Goal: Find specific page/section: Find specific page/section

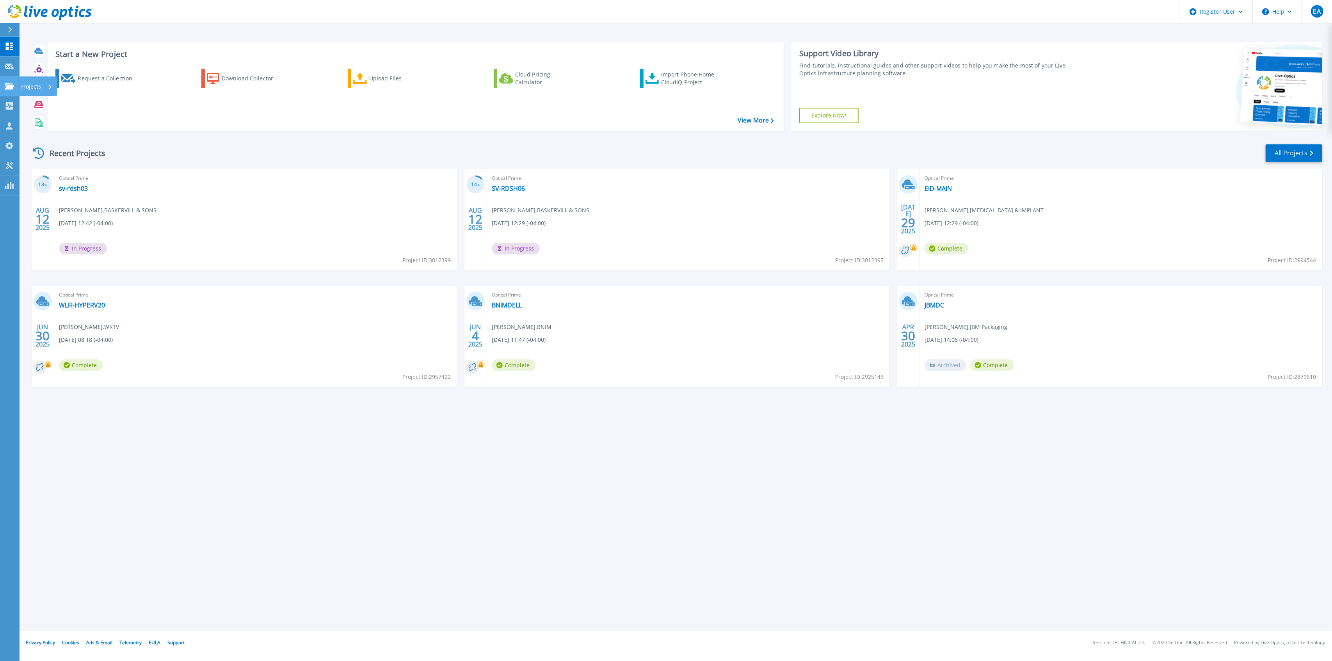
drag, startPoint x: 7, startPoint y: 84, endPoint x: 14, endPoint y: 88, distance: 7.9
click at [7, 84] on icon at bounding box center [9, 86] width 9 height 7
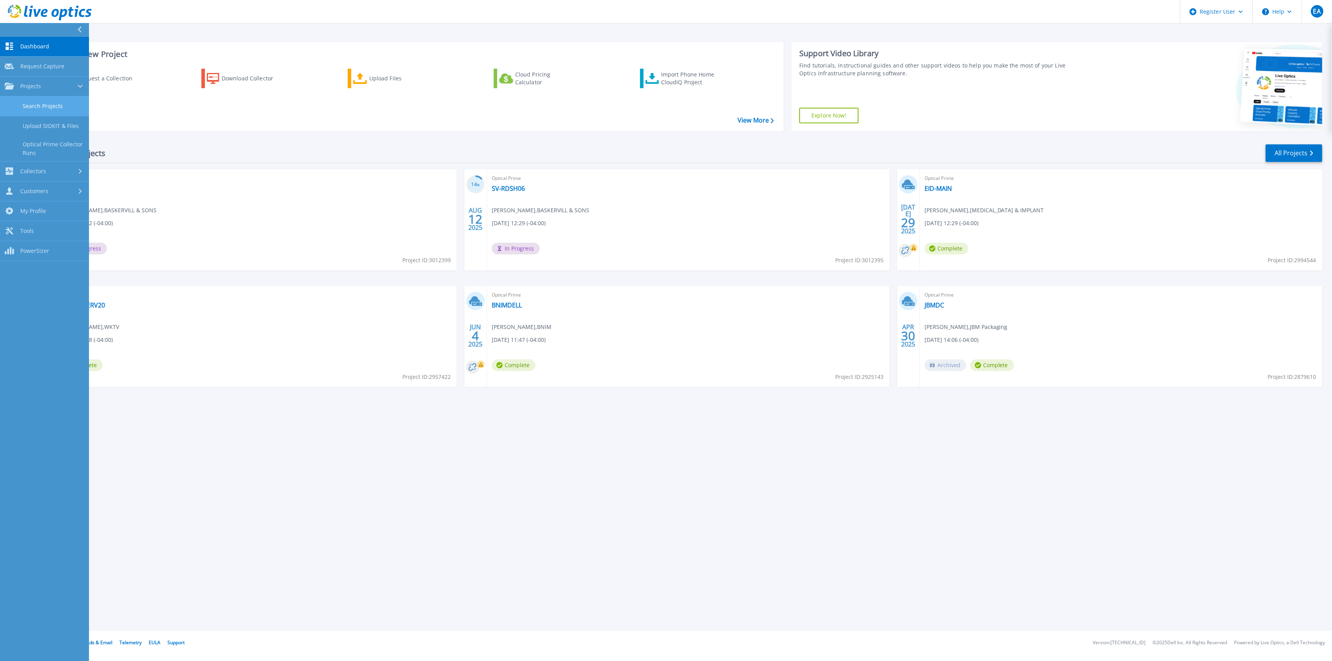
click at [60, 105] on link "Search Projects" at bounding box center [44, 106] width 89 height 20
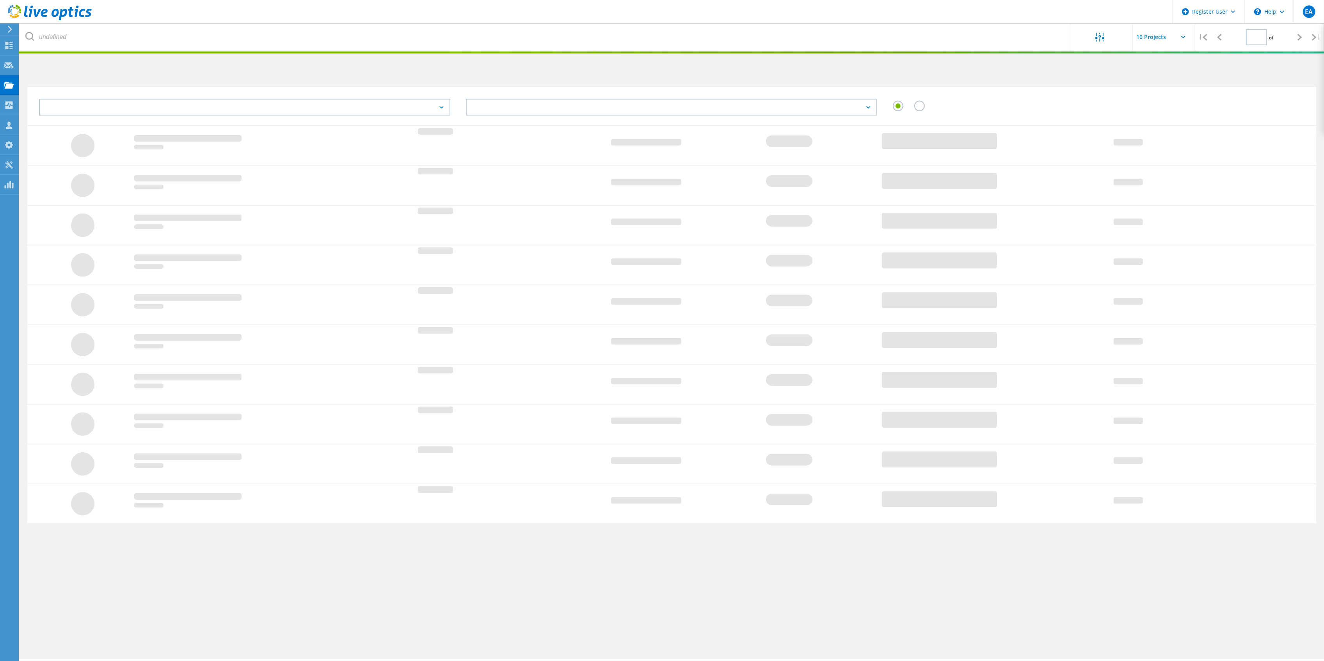
type input "1"
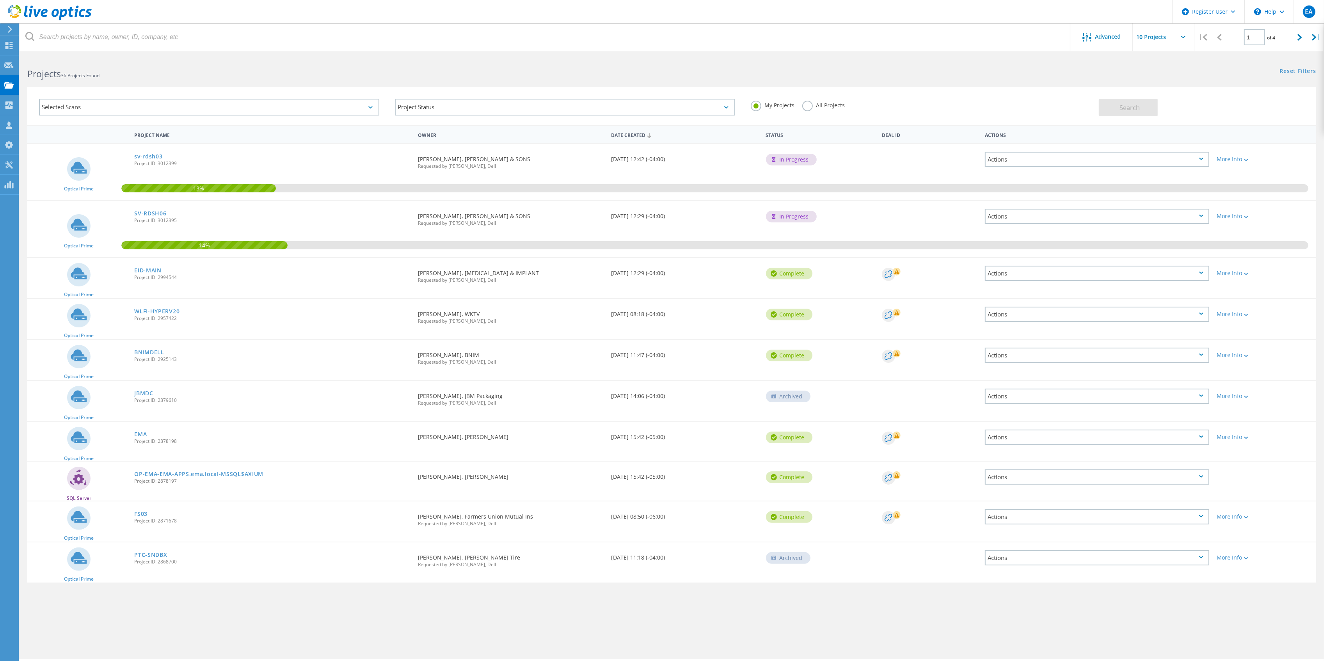
click at [815, 111] on div "All Projects" at bounding box center [823, 106] width 43 height 11
click at [806, 103] on label "All Projects" at bounding box center [823, 104] width 43 height 7
click at [0, 0] on input "All Projects" at bounding box center [0, 0] width 0 height 0
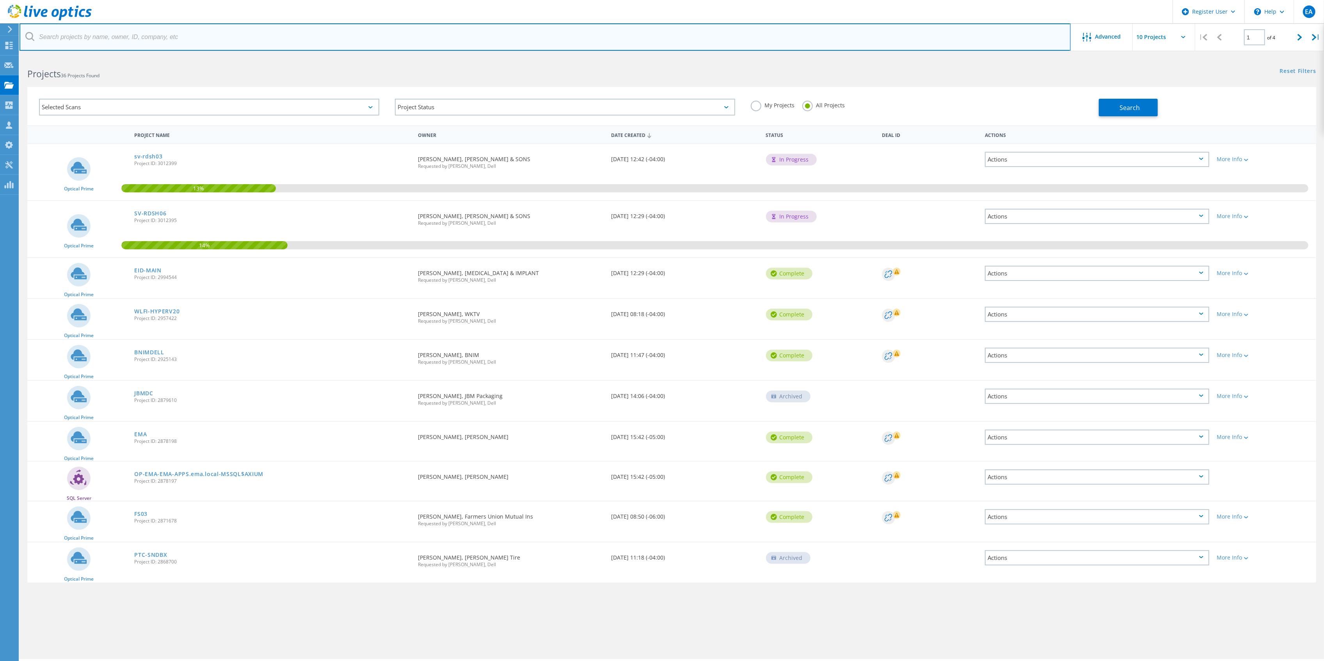
click at [609, 39] on input "text" at bounding box center [545, 36] width 1051 height 27
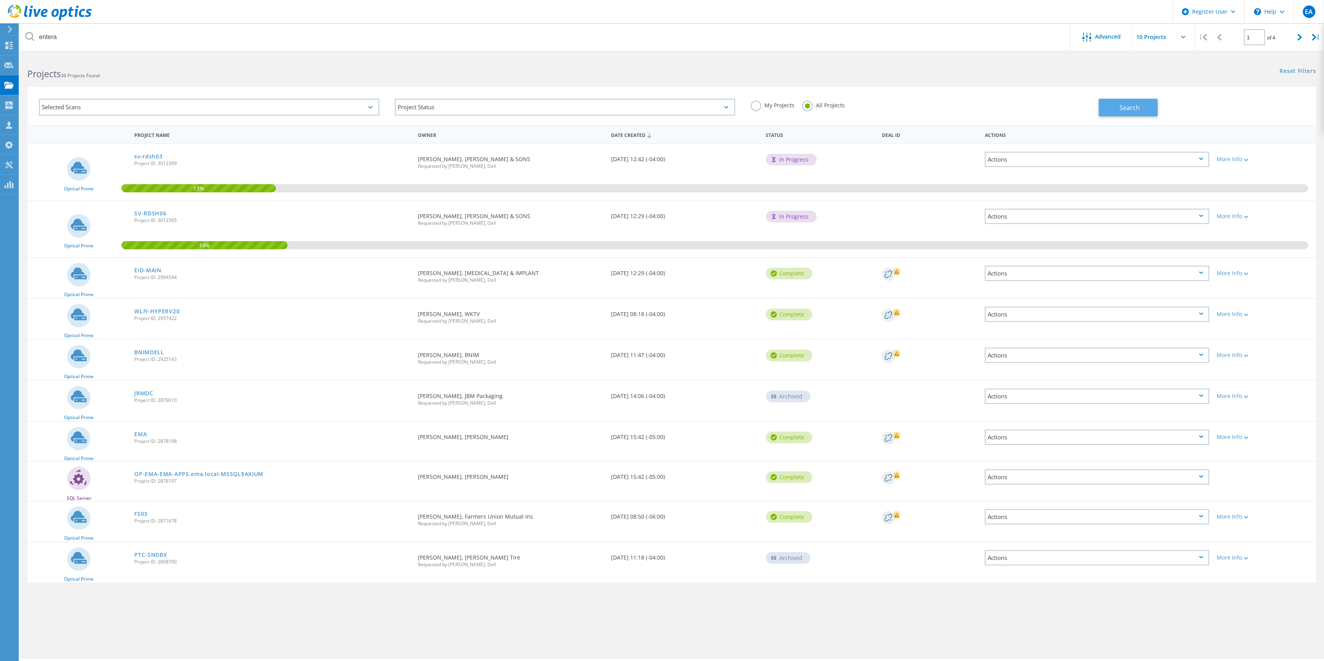
click at [1127, 105] on span "Search" at bounding box center [1130, 107] width 20 height 9
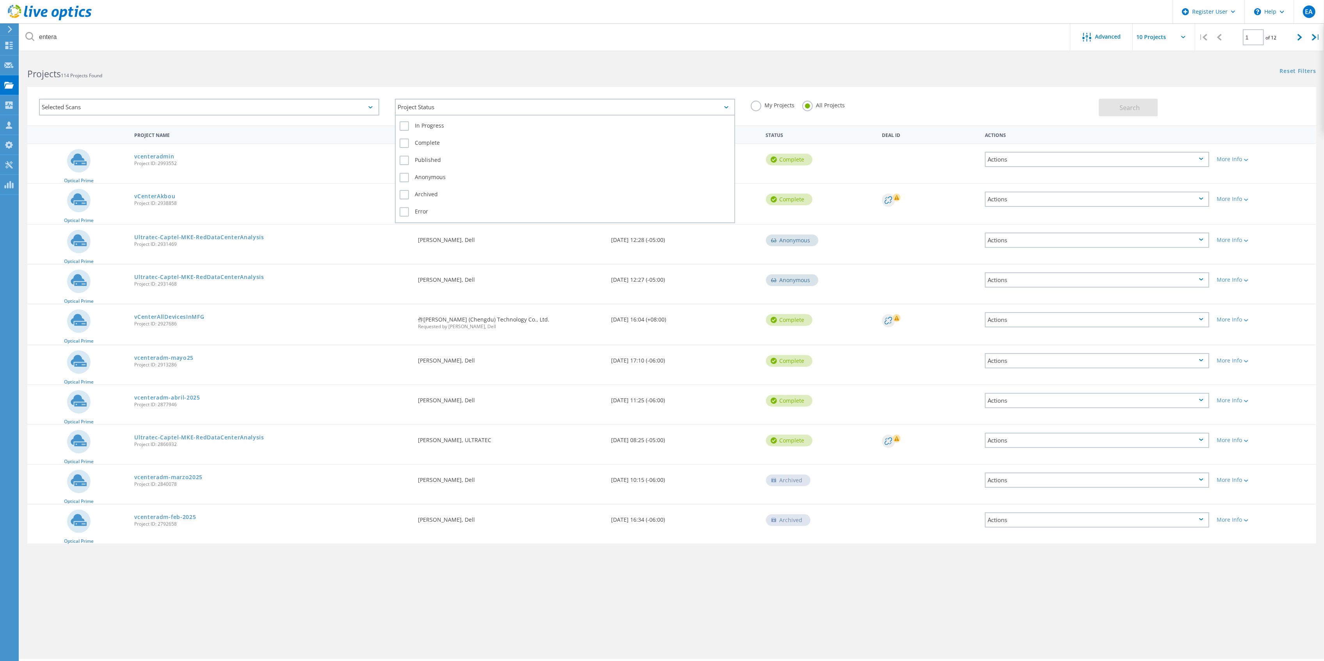
click at [490, 105] on div "Project Status" at bounding box center [565, 107] width 340 height 17
click at [430, 142] on label "Complete" at bounding box center [565, 143] width 331 height 9
click at [0, 0] on input "Complete" at bounding box center [0, 0] width 0 height 0
click at [431, 196] on label "Archived" at bounding box center [565, 194] width 331 height 9
click at [0, 0] on input "Archived" at bounding box center [0, 0] width 0 height 0
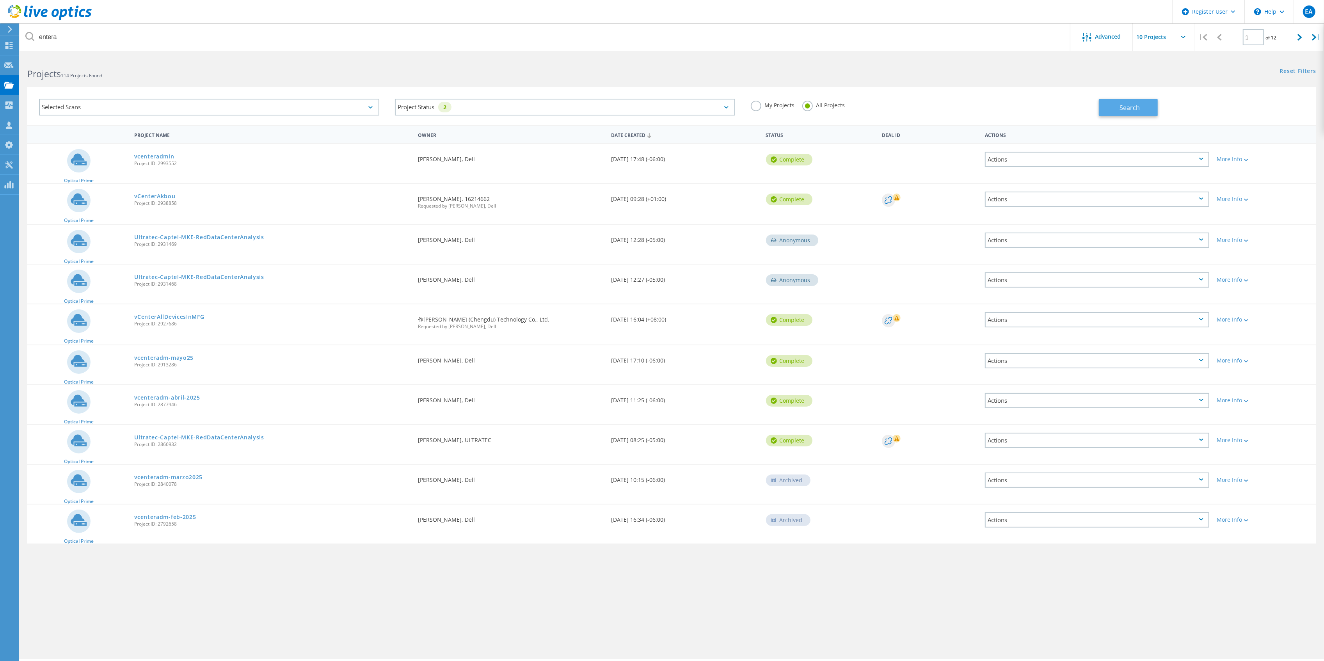
click at [1117, 105] on button "Search" at bounding box center [1128, 108] width 59 height 18
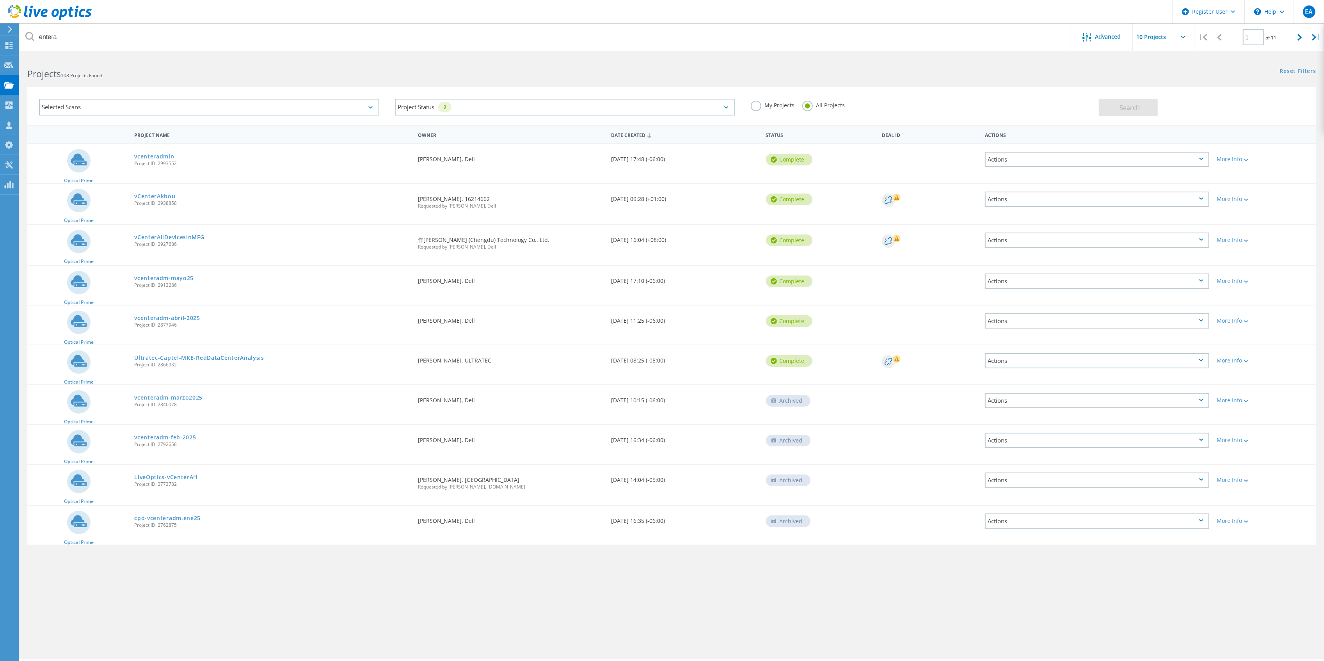
click at [77, 108] on div "Selected Scans" at bounding box center [209, 107] width 340 height 17
click at [77, 140] on label "Optical Prime" at bounding box center [215, 142] width 317 height 9
click at [0, 0] on input "Optical Prime" at bounding box center [0, 0] width 0 height 0
click at [1131, 112] on button "Search" at bounding box center [1128, 108] width 59 height 18
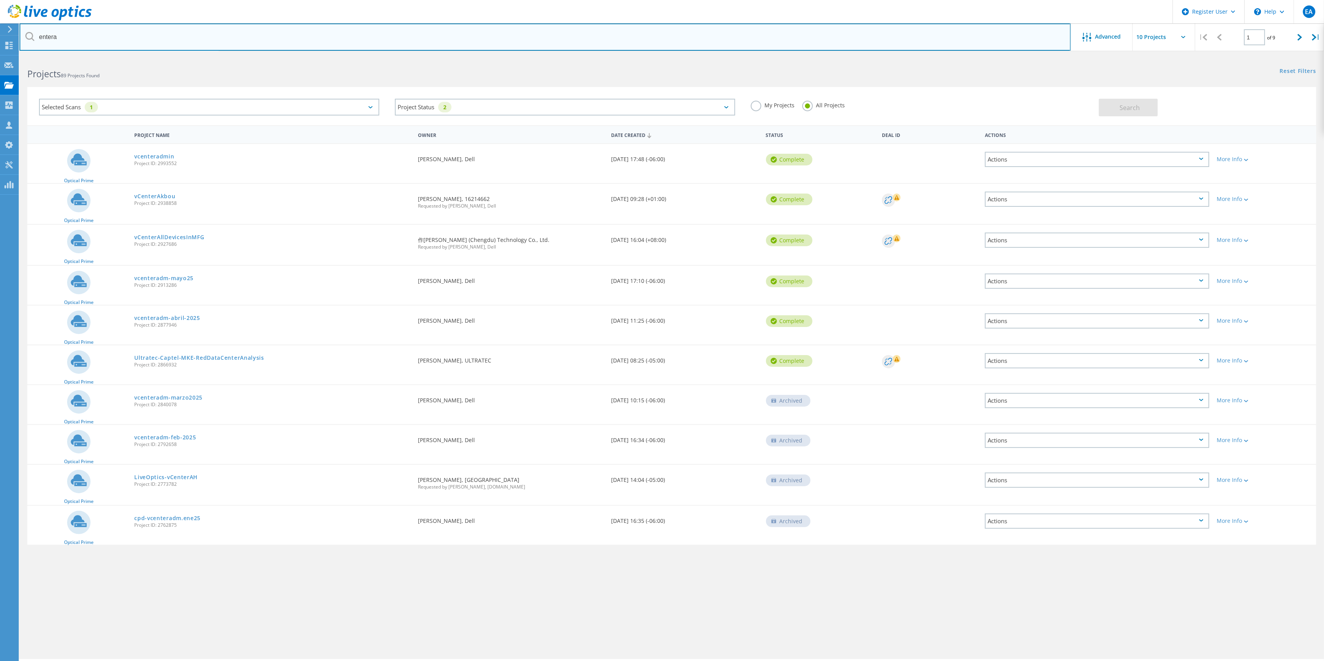
click at [108, 41] on input "entera" at bounding box center [545, 36] width 1051 height 27
type input "[PERSON_NAME] entera"
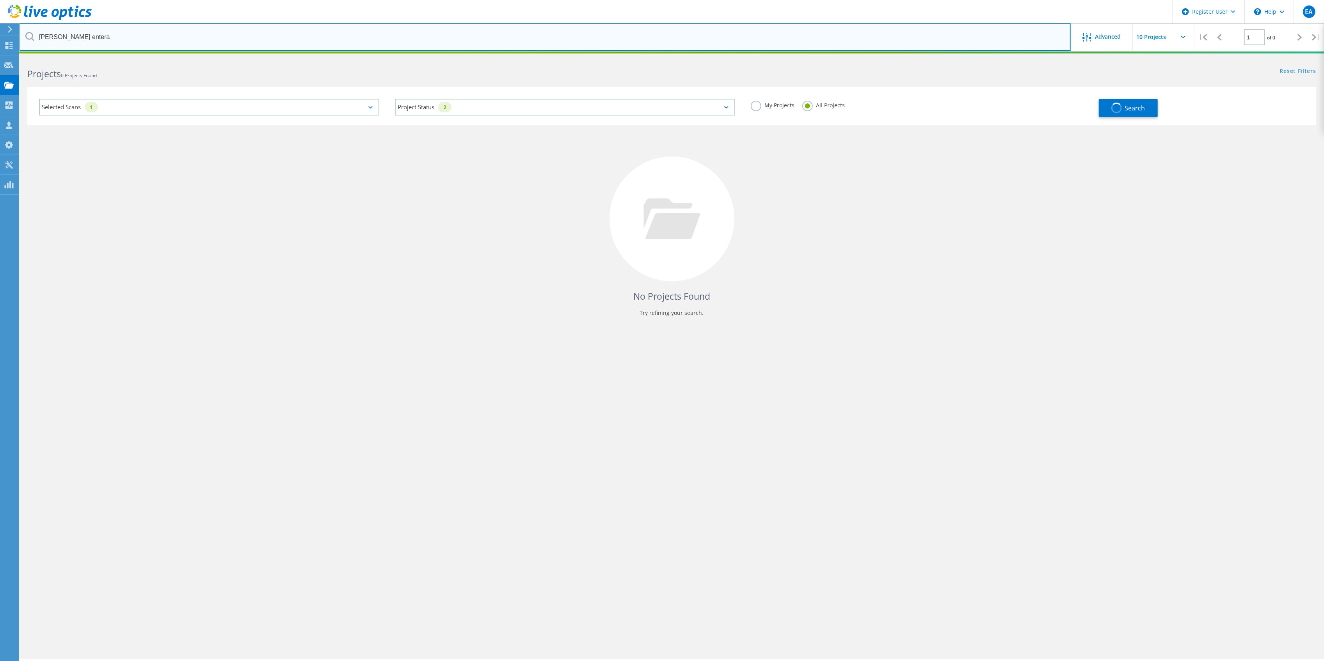
click at [414, 41] on input "[PERSON_NAME] entera" at bounding box center [545, 36] width 1051 height 27
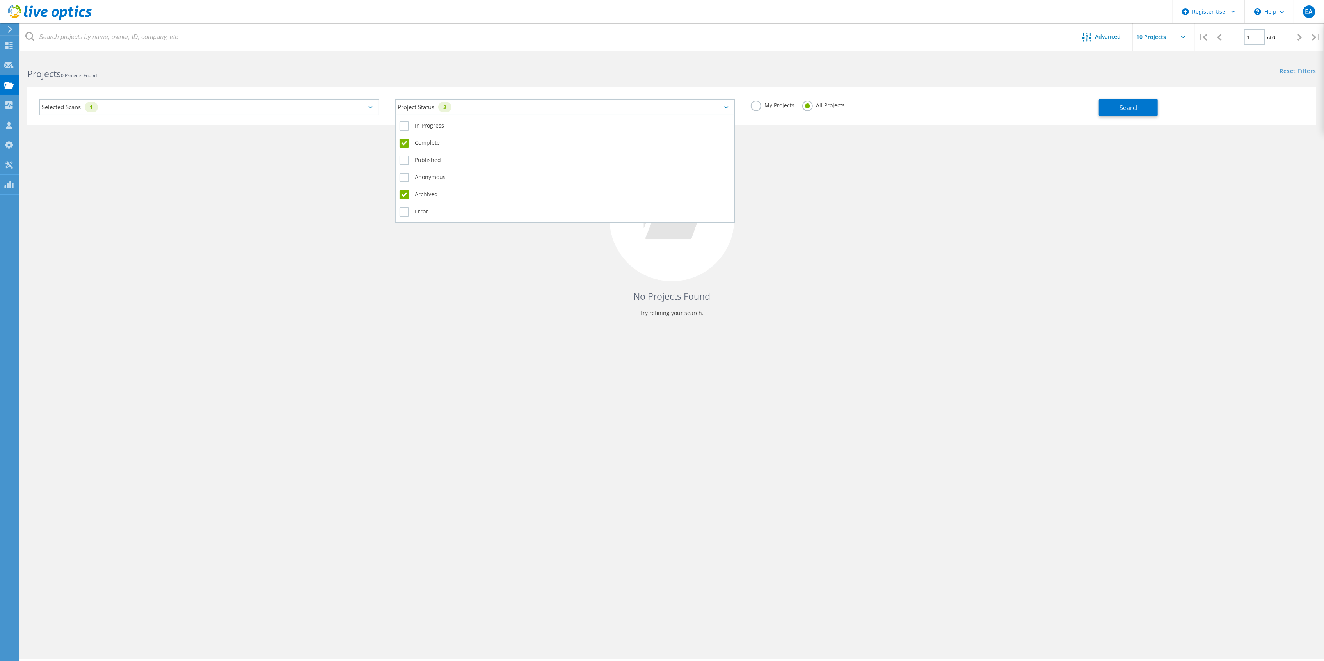
click at [471, 106] on div "Project Status 2" at bounding box center [565, 107] width 340 height 17
click at [424, 156] on label "Published" at bounding box center [565, 160] width 331 height 9
click at [0, 0] on input "Published" at bounding box center [0, 0] width 0 height 0
click at [424, 180] on div "Anonymous" at bounding box center [565, 179] width 331 height 17
click at [424, 176] on label "Anonymous" at bounding box center [565, 177] width 331 height 9
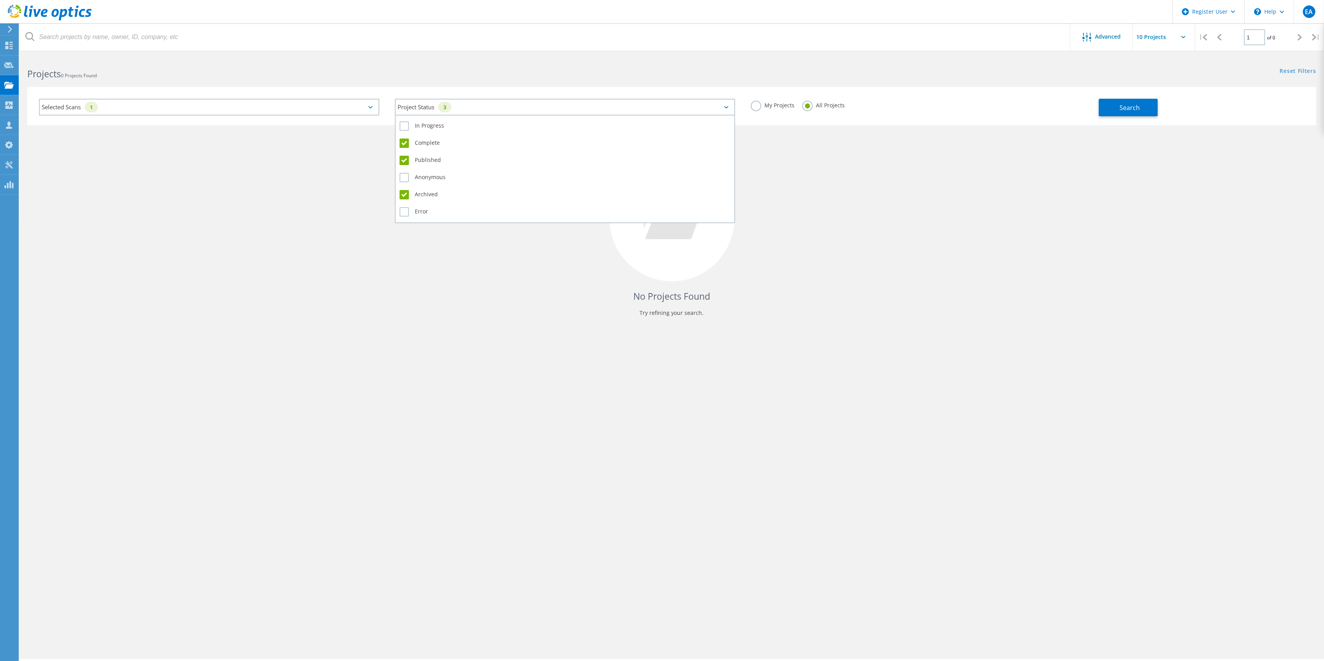
click at [0, 0] on input "Anonymous" at bounding box center [0, 0] width 0 height 0
click at [425, 121] on label "In Progress" at bounding box center [565, 125] width 331 height 9
click at [0, 0] on input "In Progress" at bounding box center [0, 0] width 0 height 0
click at [420, 210] on label "Error" at bounding box center [565, 211] width 331 height 9
click at [0, 0] on input "Error" at bounding box center [0, 0] width 0 height 0
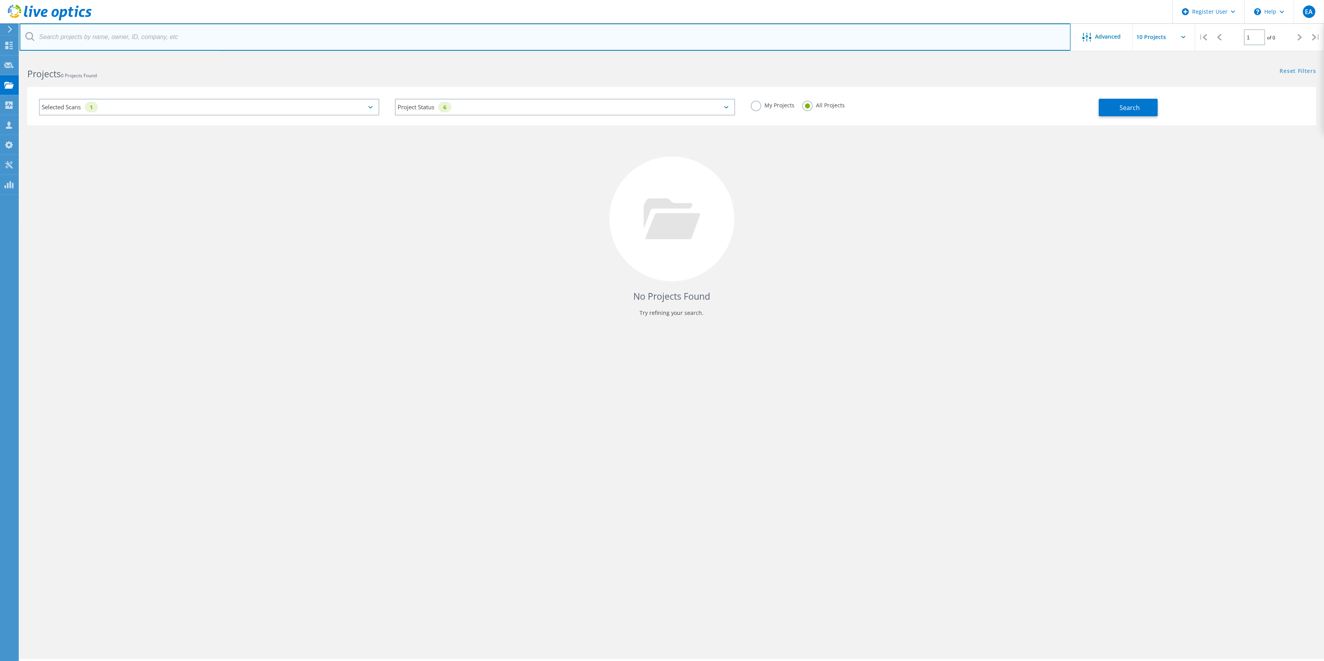
click at [492, 41] on input "text" at bounding box center [545, 36] width 1051 height 27
type input "entera"
